Goal: Task Accomplishment & Management: Use online tool/utility

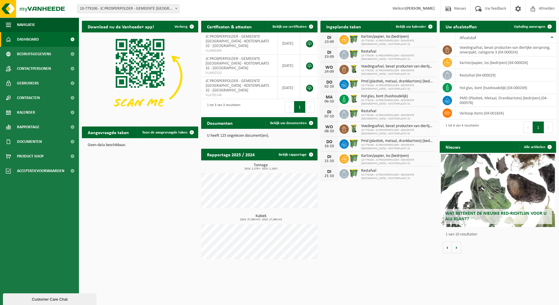
click at [109, 10] on span "10-779106 - JC PROSPERPOLDER - GEMEENTE [GEOGRAPHIC_DATA] - KOSTENPLAATS 32 - […" at bounding box center [128, 9] width 102 height 8
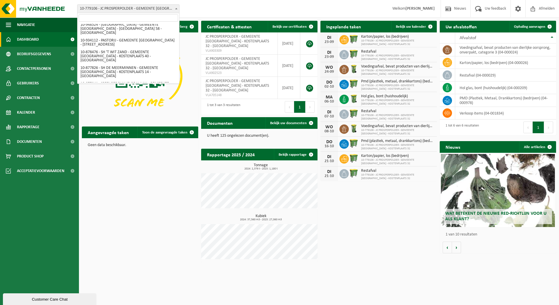
scroll to position [628, 0]
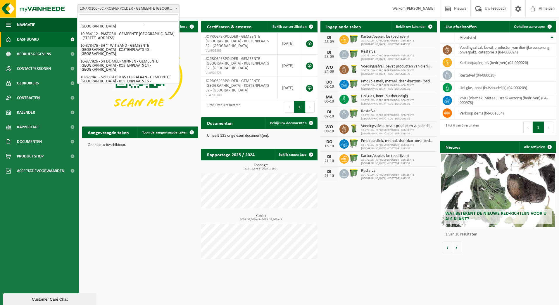
select select "136024"
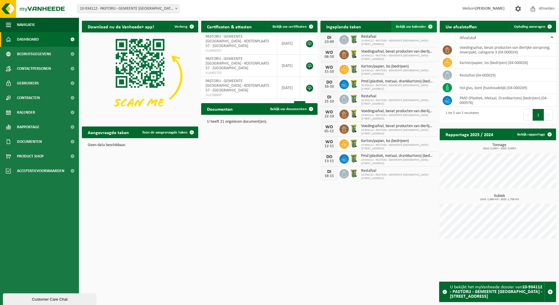
click at [412, 25] on span "Bekijk uw kalender" at bounding box center [411, 27] width 30 height 4
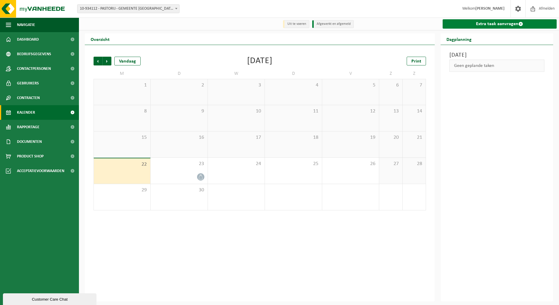
click at [485, 25] on link "Extra taak aanvragen" at bounding box center [499, 23] width 114 height 9
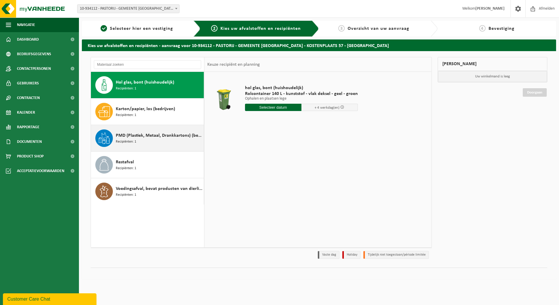
click at [141, 146] on div "PMD (Plastiek, Metaal, Drankkartons) (bedrijven) Recipiënten: 1" at bounding box center [159, 138] width 86 height 18
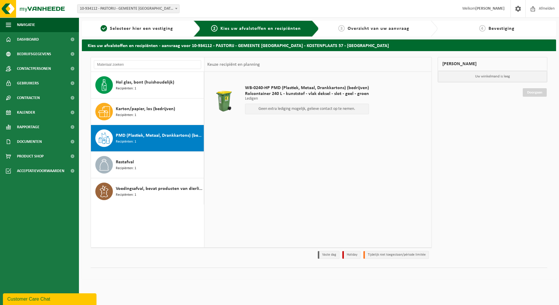
click at [375, 193] on div "WB-0240-HP PMD (Plastiek, Metaal, Drankkartons) (bedrijven) Rolcontainer 240 L …" at bounding box center [317, 159] width 227 height 175
click at [279, 110] on p "Geen extra lediging mogelijk, gelieve contact op te nemen." at bounding box center [306, 109] width 117 height 4
